Goal: Task Accomplishment & Management: Manage account settings

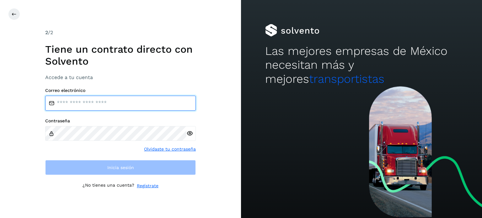
click at [141, 109] on input "email" at bounding box center [120, 103] width 151 height 15
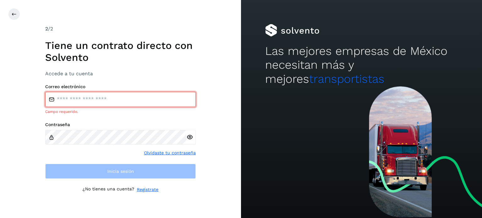
type input "**********"
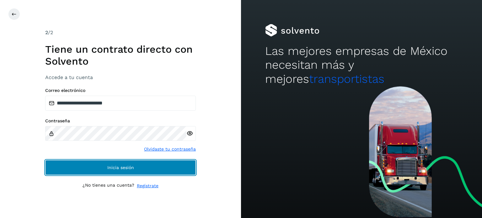
click at [192, 167] on button "Inicia sesión" at bounding box center [120, 167] width 151 height 15
